Goal: Task Accomplishment & Management: Manage account settings

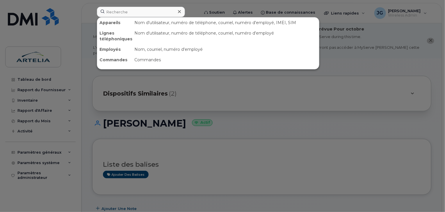
click at [162, 14] on input at bounding box center [141, 12] width 88 height 10
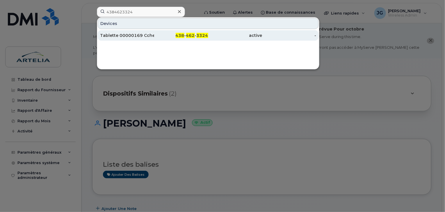
type input "4384623324"
click at [147, 37] on div "Tablette 00000169 Cchery" at bounding box center [127, 36] width 54 height 6
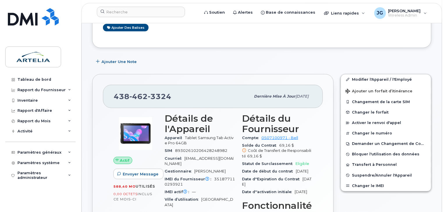
scroll to position [111, 0]
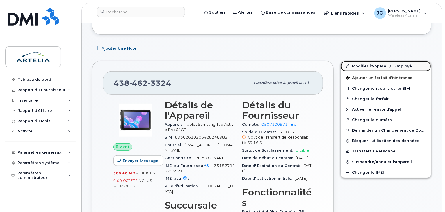
click at [346, 64] on span at bounding box center [347, 66] width 5 height 5
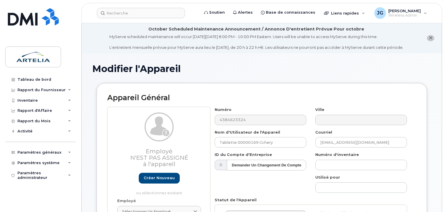
select select "29521977"
drag, startPoint x: 284, startPoint y: 142, endPoint x: 257, endPoint y: 145, distance: 27.2
click at [257, 145] on input "Tablette 00000169 Cchery" at bounding box center [260, 142] width 92 height 10
paste input "gpinheiro"
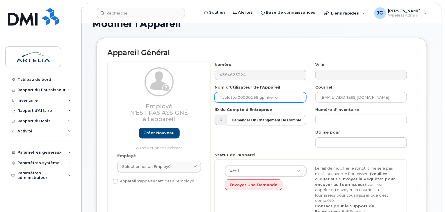
scroll to position [47, 0]
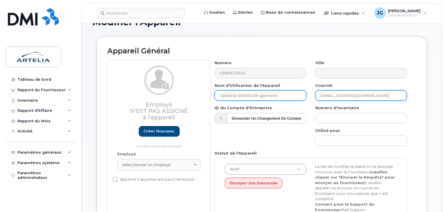
type input "Tablette 00000169 gpinheiro"
drag, startPoint x: 386, startPoint y: 97, endPoint x: 158, endPoint y: 69, distance: 229.8
click at [158, 69] on div "Employé N'est pas assigné à l'appareil Créer nouveau ou sélectionnez existant E…" at bounding box center [261, 144] width 309 height 168
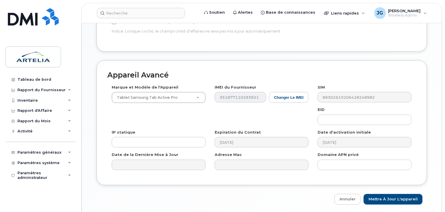
scroll to position [344, 0]
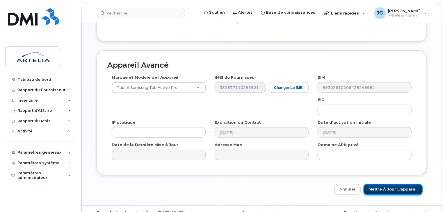
click at [407, 184] on input "Mettre à jour l'appareil" at bounding box center [392, 189] width 59 height 11
type input "Sauvegarde..."
